Goal: Navigation & Orientation: Understand site structure

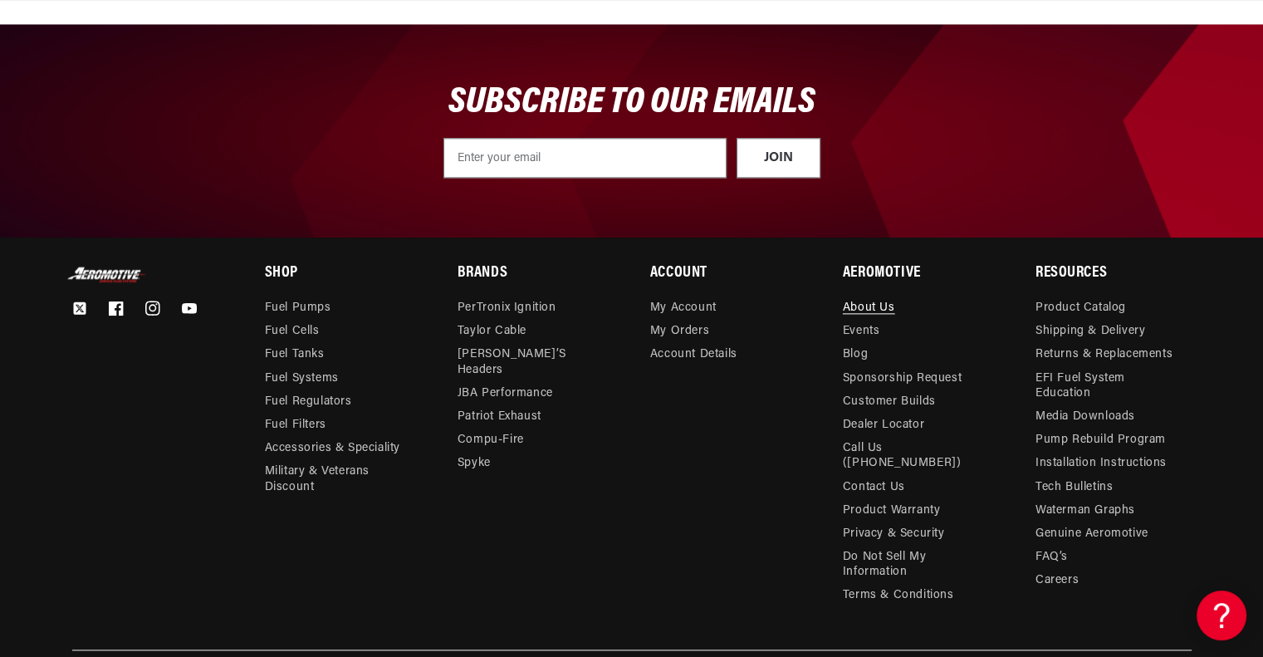
scroll to position [0, 2106]
